Goal: Use online tool/utility: Utilize a website feature to perform a specific function

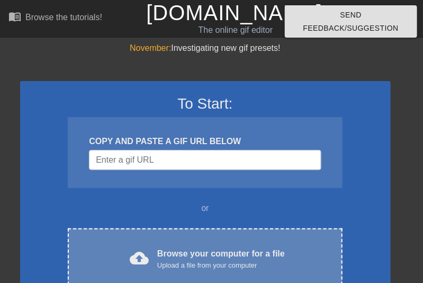
click at [176, 248] on div "Browse your computer for a file Upload a file from your computer" at bounding box center [221, 258] width 128 height 23
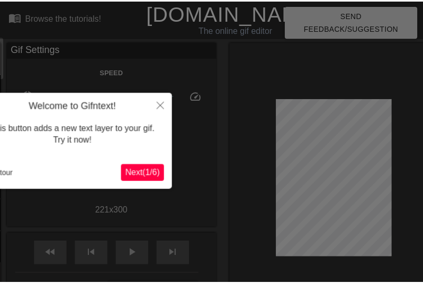
scroll to position [26, 0]
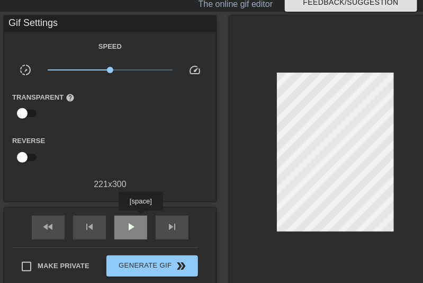
click at [140, 218] on div "play_arrow" at bounding box center [130, 227] width 33 height 24
click at [140, 218] on div "pause" at bounding box center [130, 227] width 33 height 24
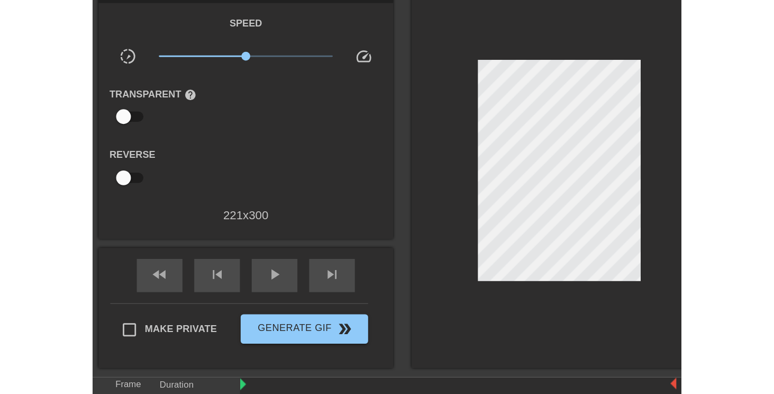
scroll to position [0, 0]
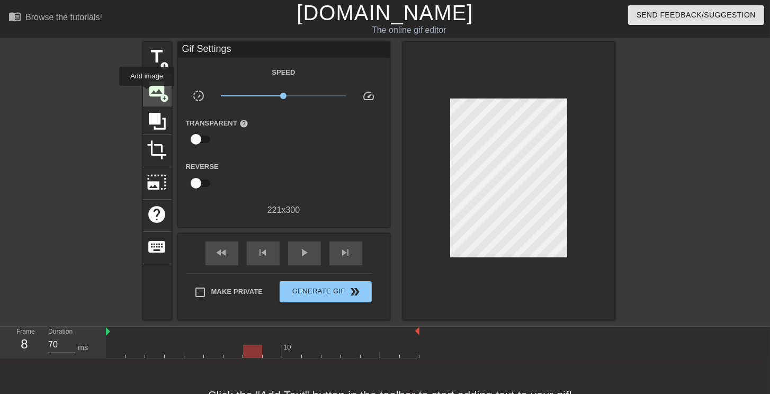
click at [147, 93] on span "image" at bounding box center [157, 89] width 20 height 20
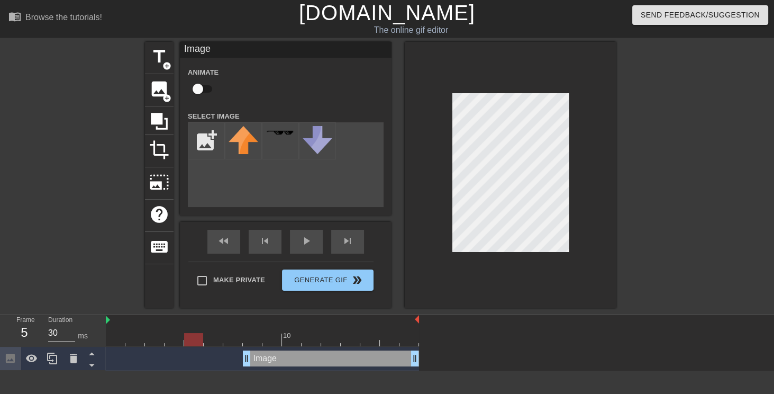
drag, startPoint x: 250, startPoint y: 341, endPoint x: 98, endPoint y: 330, distance: 152.3
click at [96, 282] on div "Frame 5 Duration 30 ms 10 Image drag_handle drag_handle" at bounding box center [387, 343] width 774 height 56
type input "30"
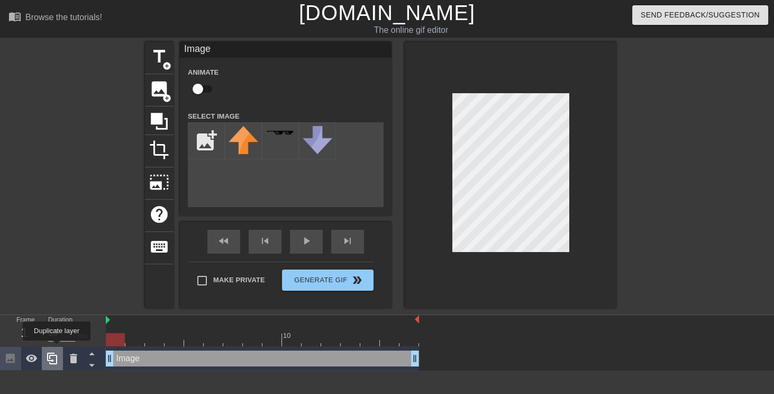
drag, startPoint x: 247, startPoint y: 357, endPoint x: 56, endPoint y: 348, distance: 191.3
click at [56, 282] on div "Frame 1 Duration 30 ms 10 Image drag_handle drag_handle" at bounding box center [387, 343] width 774 height 56
click at [203, 149] on input "file" at bounding box center [206, 141] width 36 height 36
type input "C:\fakepath\7867854.png"
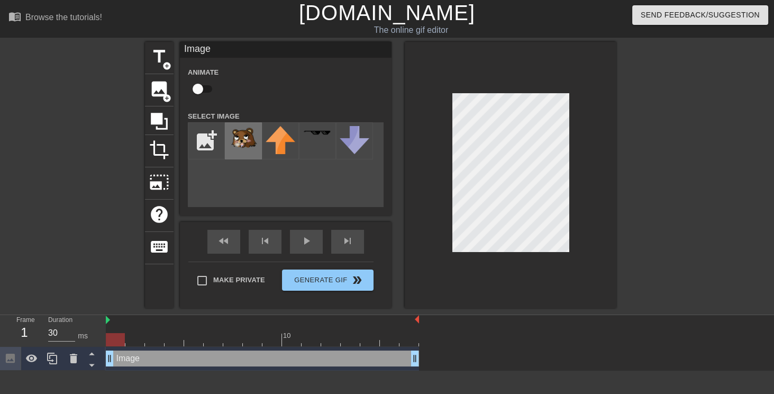
click at [243, 147] on img at bounding box center [244, 138] width 30 height 24
click at [422, 123] on div at bounding box center [511, 175] width 212 height 266
click at [422, 70] on div at bounding box center [511, 175] width 212 height 266
click at [422, 124] on div at bounding box center [511, 175] width 212 height 266
click at [205, 91] on input "checkbox" at bounding box center [198, 89] width 60 height 20
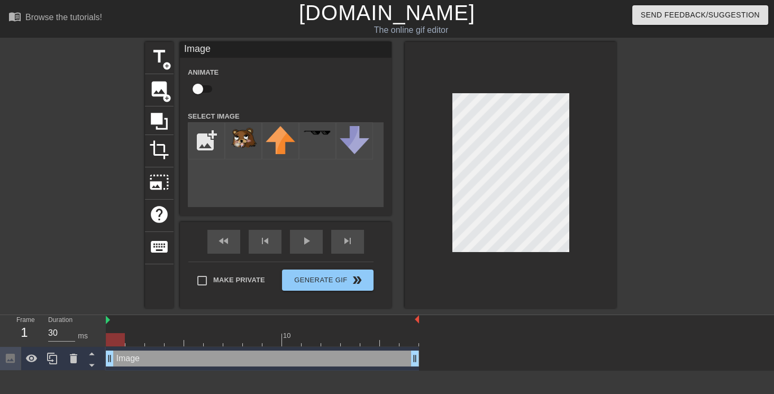
checkbox input "true"
click at [422, 118] on div at bounding box center [511, 175] width 212 height 266
click at [134, 282] on div at bounding box center [262, 339] width 313 height 13
click at [161, 282] on div at bounding box center [262, 339] width 313 height 13
click at [181, 282] on div at bounding box center [262, 339] width 313 height 13
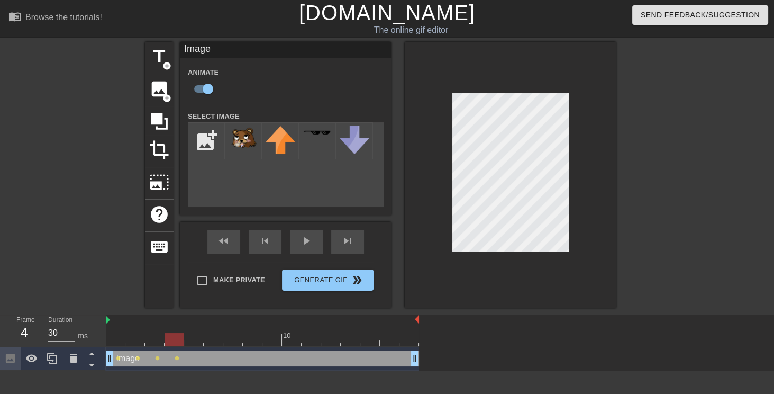
drag, startPoint x: 198, startPoint y: 339, endPoint x: 233, endPoint y: 312, distance: 44.1
click at [199, 282] on div at bounding box center [262, 339] width 313 height 13
click at [217, 282] on div at bounding box center [262, 339] width 313 height 13
click at [238, 282] on div at bounding box center [262, 339] width 313 height 13
drag, startPoint x: 257, startPoint y: 341, endPoint x: 304, endPoint y: 261, distance: 93.0
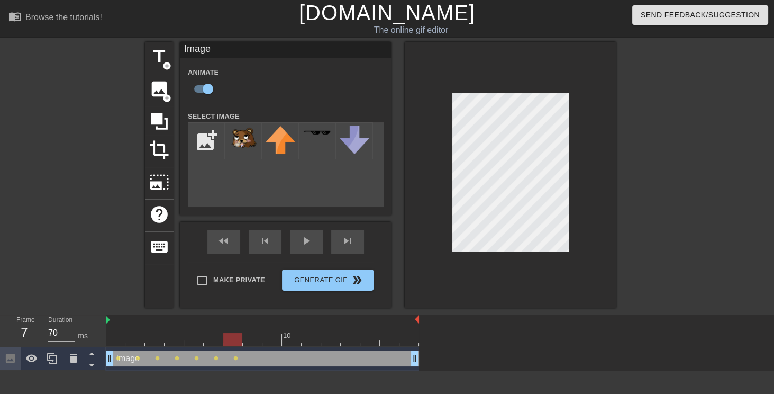
click at [257, 282] on div at bounding box center [262, 339] width 313 height 13
drag, startPoint x: 269, startPoint y: 337, endPoint x: 392, endPoint y: 212, distance: 175.2
click at [272, 282] on div at bounding box center [262, 339] width 313 height 13
click at [291, 282] on div at bounding box center [262, 339] width 313 height 13
drag, startPoint x: 315, startPoint y: 335, endPoint x: 452, endPoint y: 185, distance: 202.3
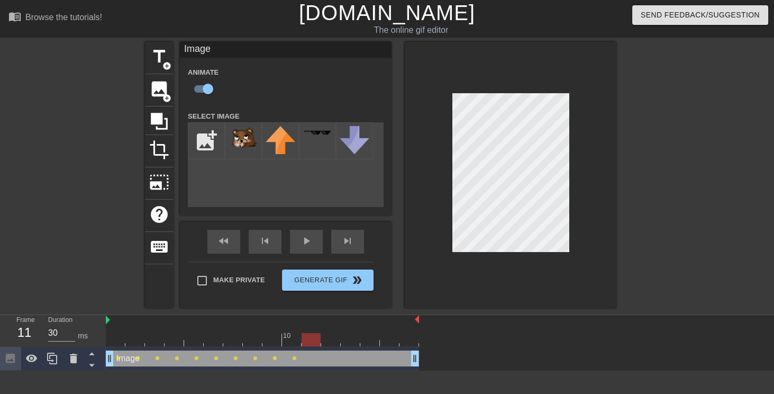
click at [315, 282] on div at bounding box center [262, 339] width 313 height 13
click at [331, 282] on div at bounding box center [262, 339] width 313 height 13
drag, startPoint x: 346, startPoint y: 337, endPoint x: 422, endPoint y: 247, distance: 117.9
click at [346, 282] on div at bounding box center [262, 339] width 313 height 13
drag, startPoint x: 366, startPoint y: 341, endPoint x: 399, endPoint y: 287, distance: 63.6
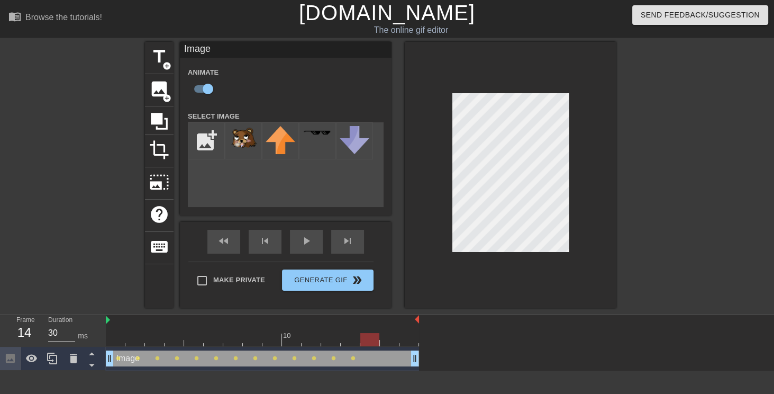
click at [366, 282] on div at bounding box center [262, 339] width 313 height 13
drag, startPoint x: 384, startPoint y: 341, endPoint x: 448, endPoint y: 229, distance: 128.9
click at [384, 282] on div at bounding box center [262, 339] width 313 height 13
click at [402, 282] on div at bounding box center [262, 339] width 313 height 13
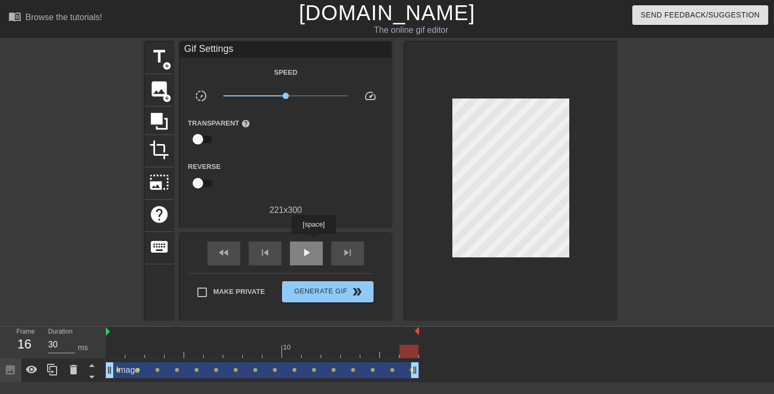
click at [313, 241] on div "play_arrow" at bounding box center [306, 253] width 33 height 24
type input "70"
click at [208, 140] on input "checkbox" at bounding box center [198, 139] width 60 height 20
checkbox input "true"
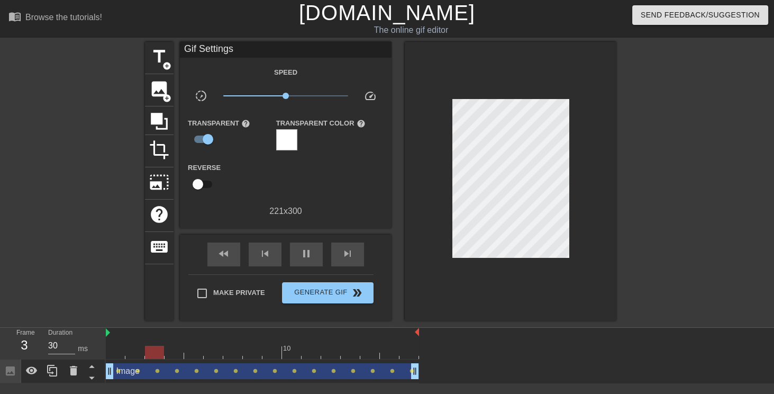
click at [287, 134] on div at bounding box center [286, 139] width 21 height 21
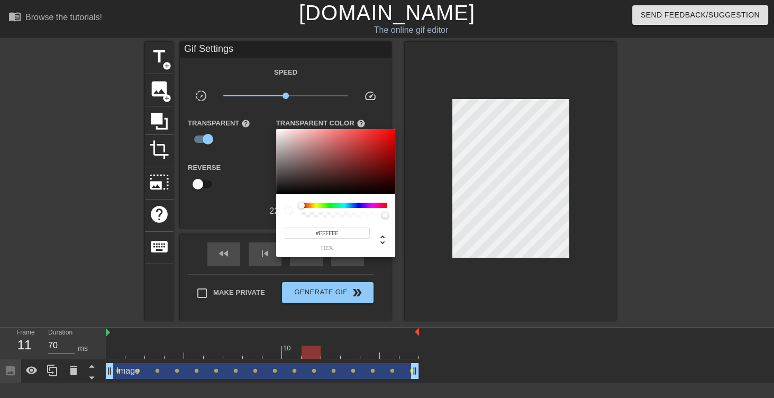
type input "30"
type input "255"
type input "70"
type input "0.02"
type input "30"
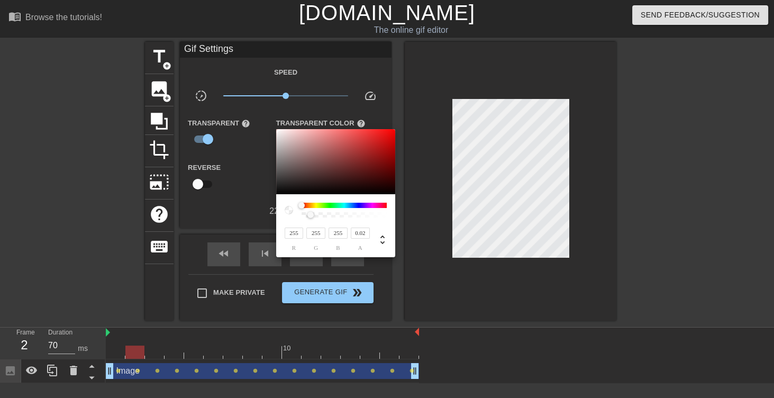
type input "0"
drag, startPoint x: 310, startPoint y: 215, endPoint x: 261, endPoint y: 213, distance: 49.3
click at [261, 213] on div "255 r 255 g 255 b 0 a" at bounding box center [387, 199] width 774 height 398
click at [422, 282] on div at bounding box center [387, 199] width 774 height 398
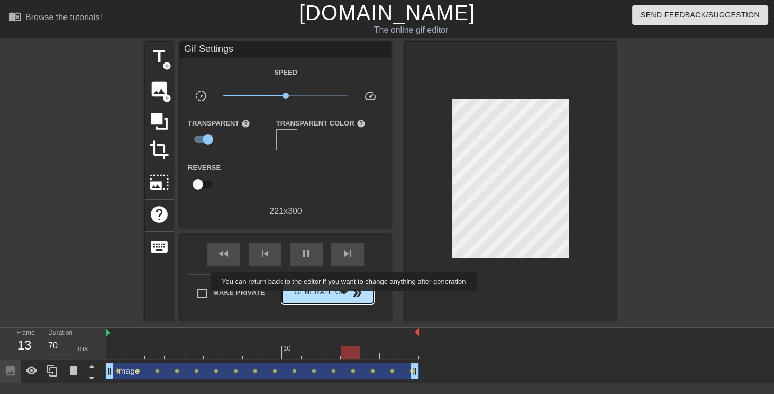
type input "30"
click at [344, 282] on button "Generate Gif double_arrow" at bounding box center [328, 292] width 92 height 21
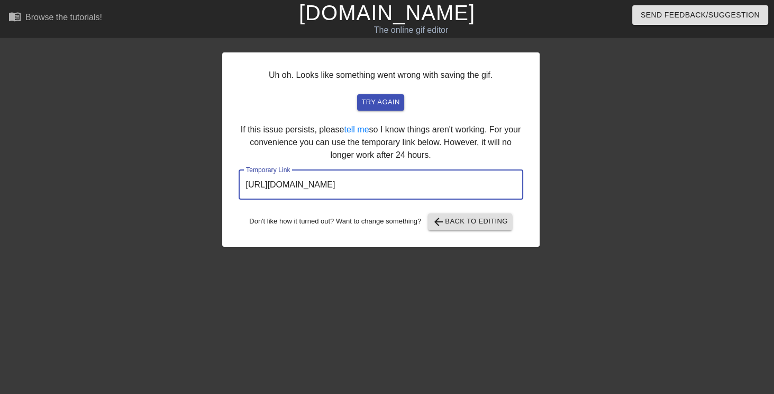
drag, startPoint x: 464, startPoint y: 185, endPoint x: 65, endPoint y: 117, distance: 404.8
click at [8, 168] on div "Uh oh. Looks like something went wrong with saving the gif. try again If this i…" at bounding box center [387, 144] width 774 height 205
